Goal: Task Accomplishment & Management: Manage account settings

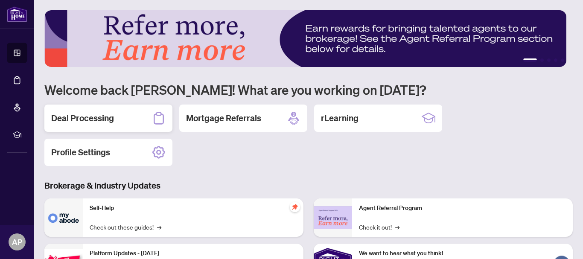
click at [77, 130] on div "Deal Processing" at bounding box center [108, 118] width 128 height 27
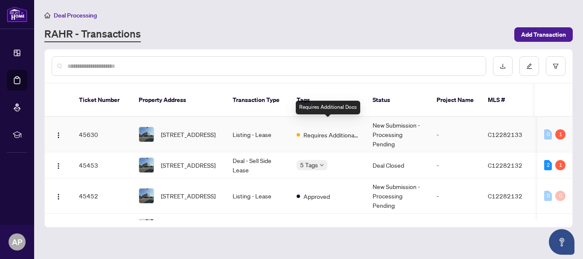
click at [340, 130] on span "Requires Additional Docs" at bounding box center [330, 134] width 55 height 9
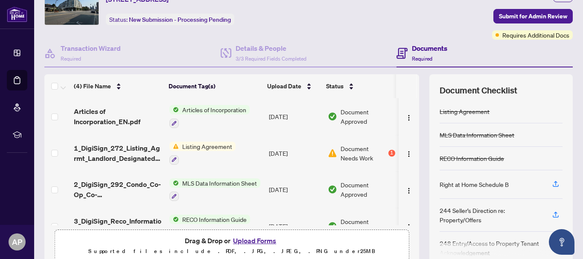
click at [188, 146] on span "Listing Agreement" at bounding box center [207, 146] width 57 height 9
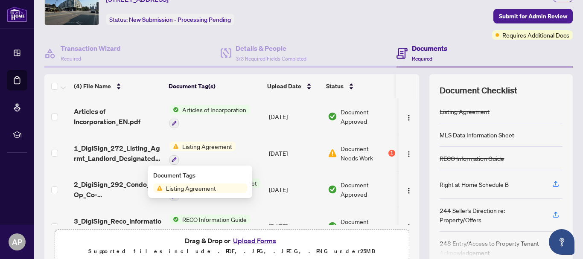
click at [340, 156] on span "Document Needs Work" at bounding box center [363, 153] width 46 height 19
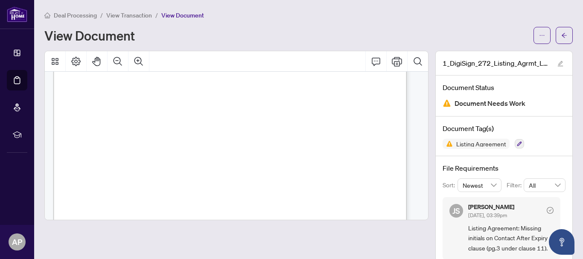
scroll to position [85, 0]
click at [123, 14] on span "View Transaction" at bounding box center [129, 16] width 46 height 8
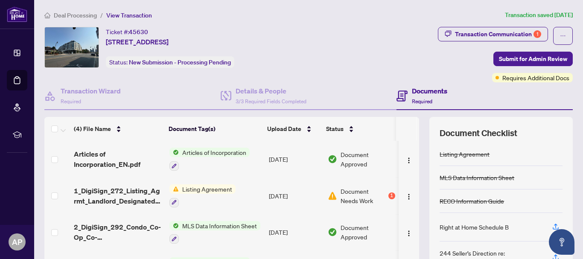
click at [242, 193] on td "Listing Agreement" at bounding box center [215, 195] width 99 height 37
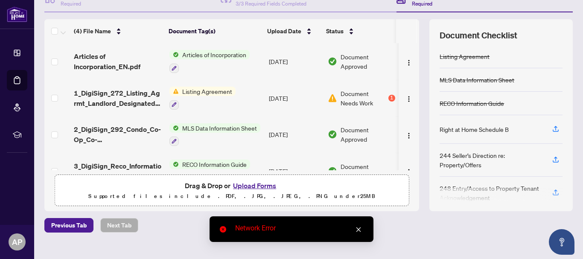
scroll to position [111, 0]
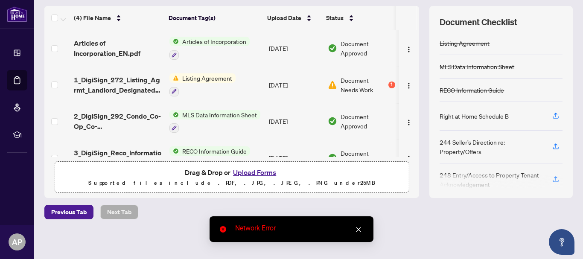
click at [258, 172] on button "Upload Forms" at bounding box center [254, 172] width 48 height 11
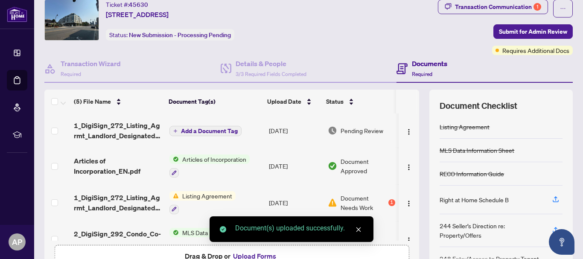
scroll to position [26, 0]
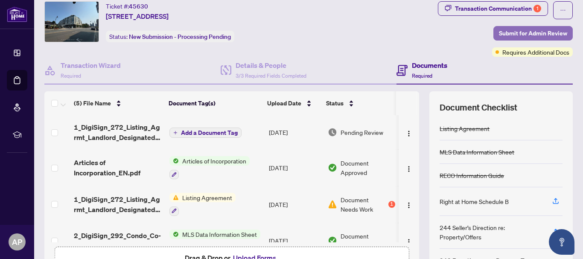
click at [534, 32] on span "Submit for Admin Review" at bounding box center [533, 33] width 68 height 14
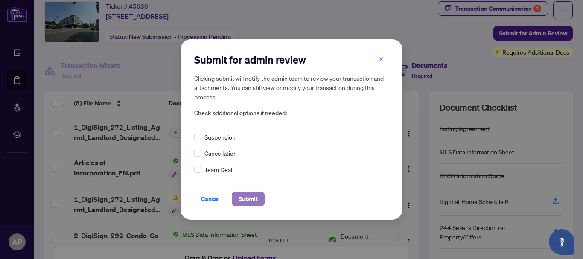
click at [240, 198] on span "Submit" at bounding box center [247, 199] width 19 height 14
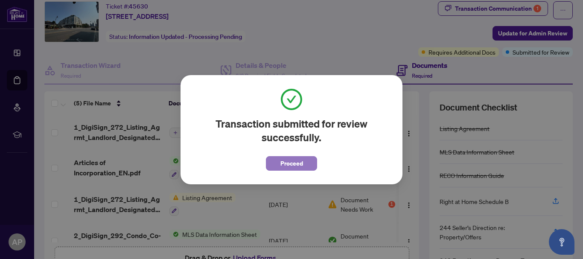
click at [282, 163] on span "Proceed" at bounding box center [291, 164] width 23 height 14
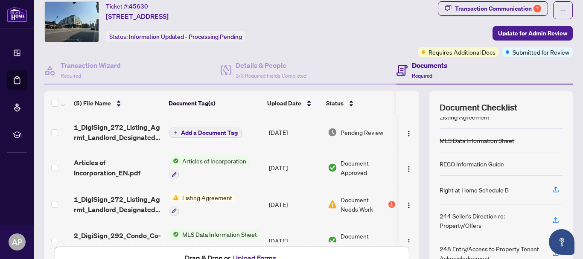
scroll to position [0, 0]
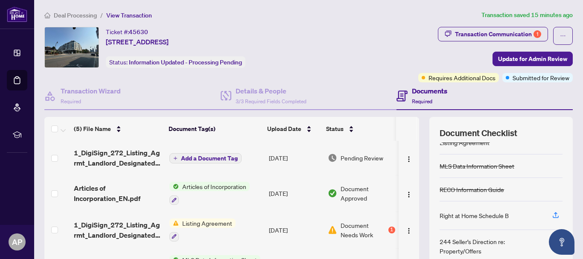
click at [82, 13] on span "Deal Processing" at bounding box center [75, 16] width 43 height 8
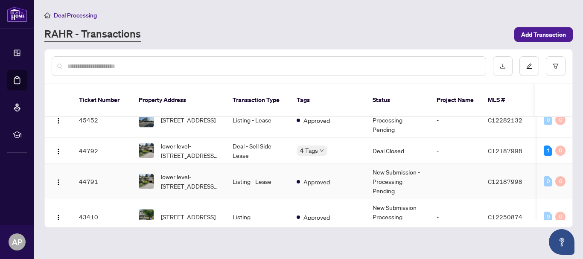
scroll to position [128, 0]
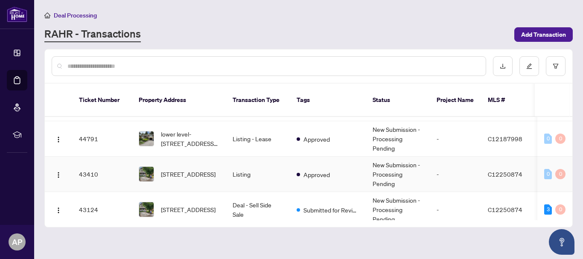
click at [389, 163] on td "New Submission - Processing Pending" at bounding box center [398, 174] width 64 height 35
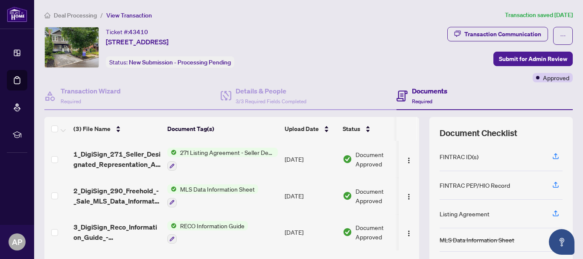
click at [75, 12] on span "Deal Processing" at bounding box center [75, 16] width 43 height 8
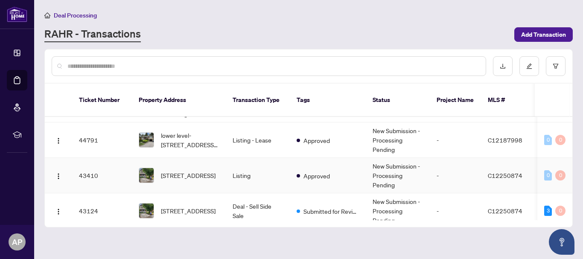
scroll to position [171, 0]
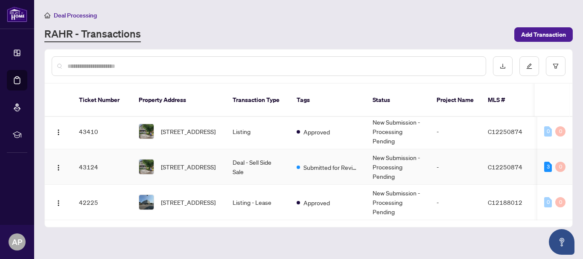
click at [288, 155] on td "Deal - Sell Side Sale" at bounding box center [258, 166] width 64 height 35
